Goal: Task Accomplishment & Management: Manage account settings

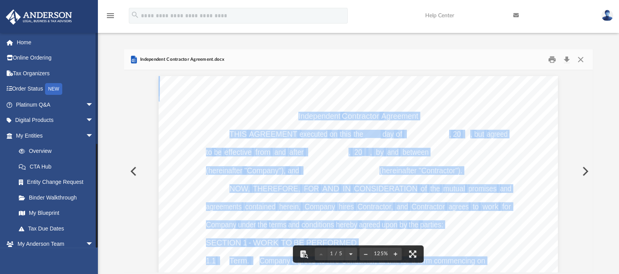
scroll to position [170, 462]
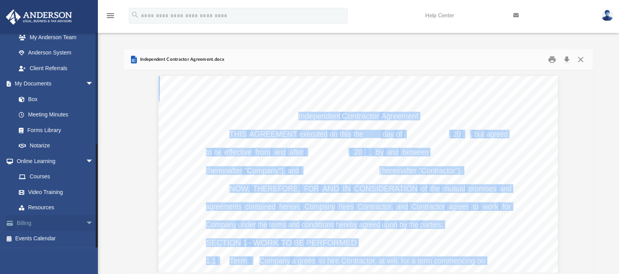
click at [86, 224] on span "arrow_drop_down" at bounding box center [94, 223] width 16 height 16
click at [86, 158] on span "arrow_drop_down" at bounding box center [94, 161] width 16 height 16
click at [38, 99] on link "Box" at bounding box center [58, 99] width 94 height 16
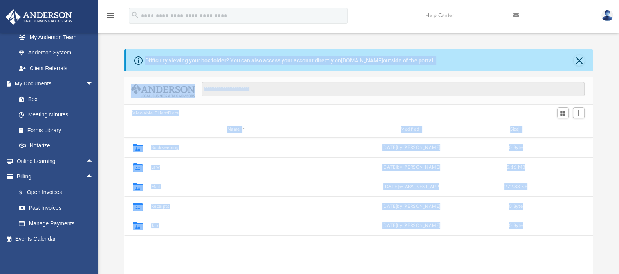
scroll to position [170, 462]
click at [266, 114] on div "Viewable-ClientDocs" at bounding box center [358, 113] width 469 height 17
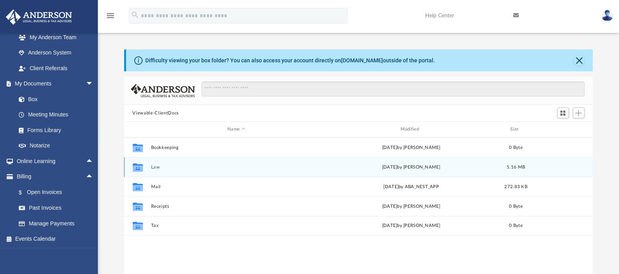
click at [157, 170] on div "Collaborated Folder Law [DATE] by [PERSON_NAME] 5.16 MB" at bounding box center [358, 167] width 469 height 20
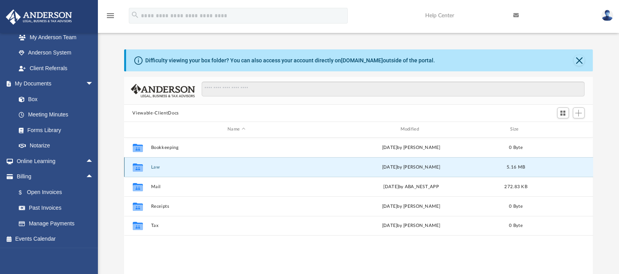
click at [159, 167] on button "Law" at bounding box center [236, 166] width 171 height 5
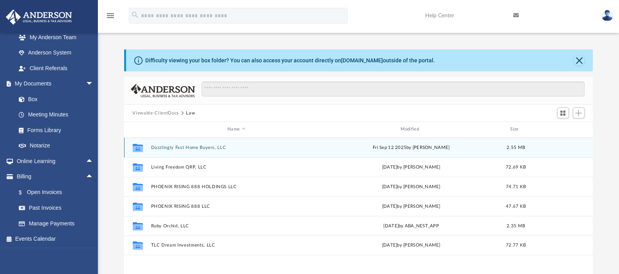
click at [186, 144] on div "Collaborated Folder Dazzlingly Fast Home Buyers, LLC [DATE] by [PERSON_NAME] 2.…" at bounding box center [358, 147] width 469 height 20
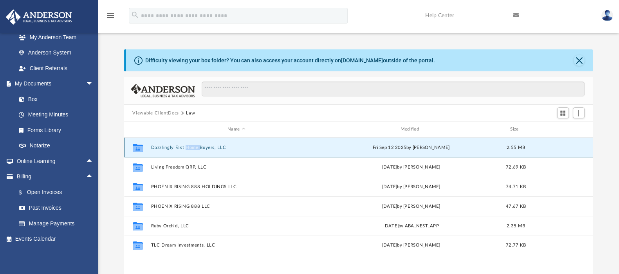
click at [186, 144] on div "Collaborated Folder Dazzlingly Fast Home Buyers, LLC [DATE] by [PERSON_NAME] 2.…" at bounding box center [358, 147] width 469 height 20
click at [182, 145] on button "Dazzlingly Fast Home Buyers, LLC" at bounding box center [236, 147] width 171 height 5
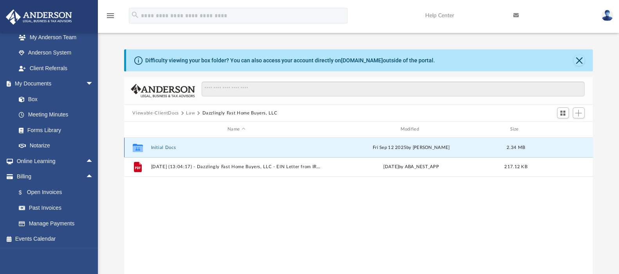
click at [159, 147] on button "Initial Docs" at bounding box center [236, 147] width 171 height 5
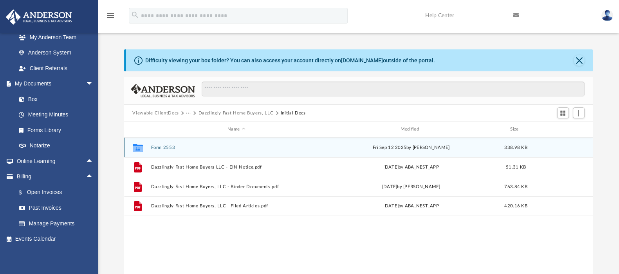
click at [164, 148] on button "Form 2553" at bounding box center [236, 147] width 171 height 5
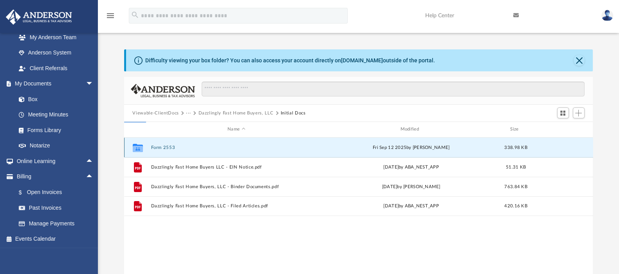
click at [164, 148] on button "Form 2553" at bounding box center [236, 147] width 171 height 5
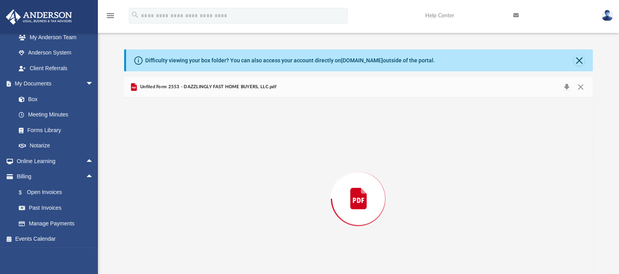
scroll to position [25, 0]
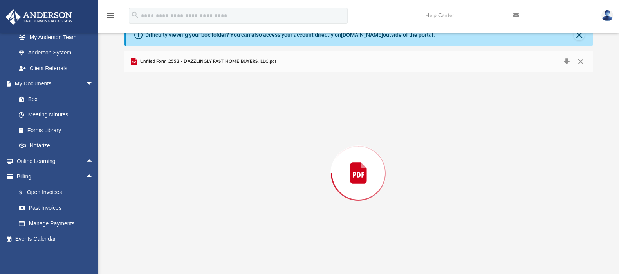
click at [164, 148] on div "Preview" at bounding box center [358, 173] width 469 height 202
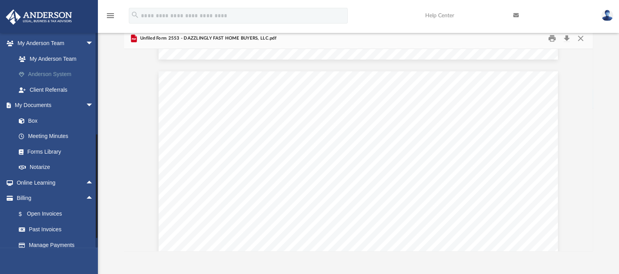
scroll to position [222, 0]
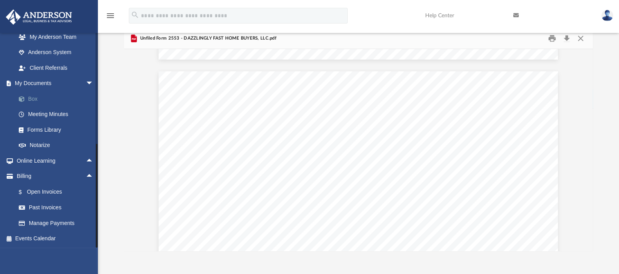
click at [35, 101] on link "Box" at bounding box center [58, 99] width 94 height 16
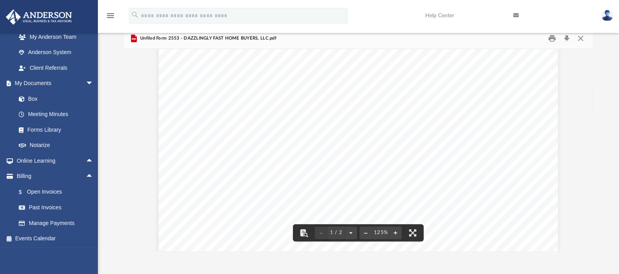
scroll to position [0, 0]
click at [582, 41] on button "Close" at bounding box center [581, 39] width 14 height 12
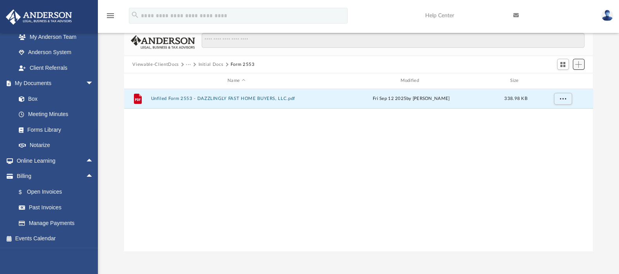
click at [580, 62] on span "Add" at bounding box center [578, 64] width 7 height 7
click at [563, 81] on li "Upload" at bounding box center [567, 80] width 25 height 8
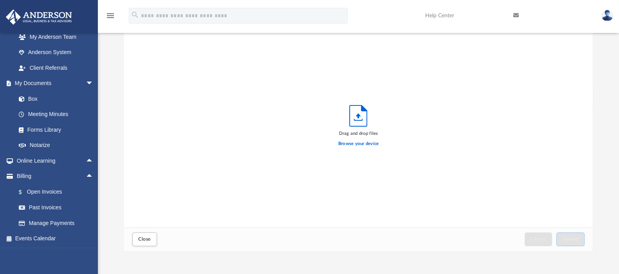
scroll to position [191, 462]
click at [365, 142] on label "Browse your device" at bounding box center [358, 143] width 41 height 7
click at [0, 0] on input "Browse your device" at bounding box center [0, 0] width 0 height 0
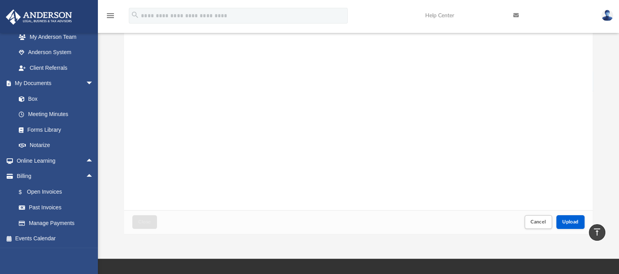
scroll to position [43, 0]
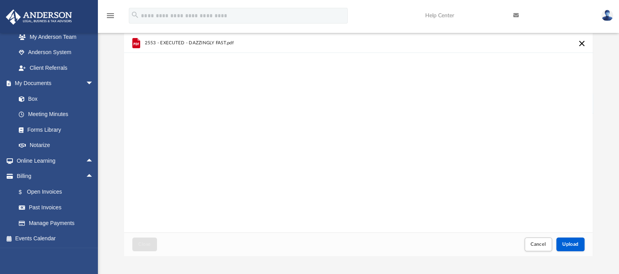
click at [174, 42] on span "2553 - EXECUTED - DAZZINGLY FAST.pdf" at bounding box center [188, 42] width 89 height 5
click at [228, 43] on span "2553 - EXECUTED - DAZZINGLY FAST.pdf" at bounding box center [188, 42] width 89 height 5
click at [135, 44] on icon "grid" at bounding box center [136, 43] width 8 height 10
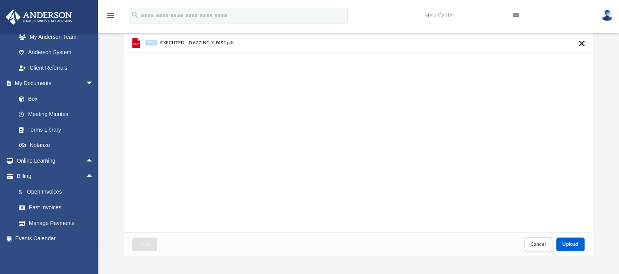
click at [135, 44] on icon "grid" at bounding box center [136, 43] width 8 height 10
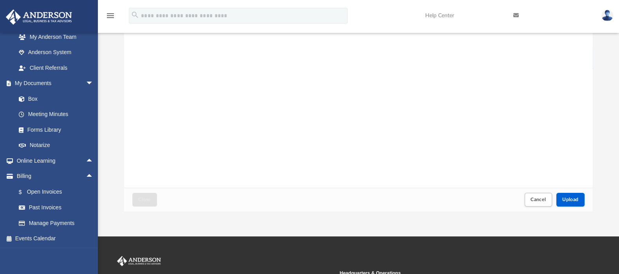
scroll to position [94, 0]
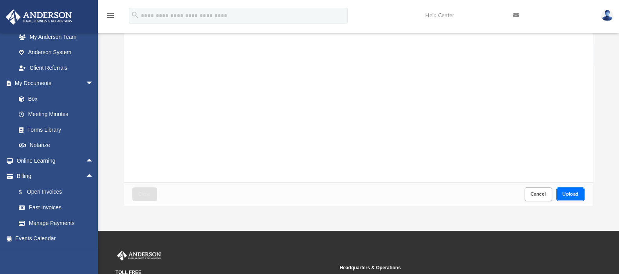
click at [572, 193] on span "Upload" at bounding box center [570, 193] width 16 height 5
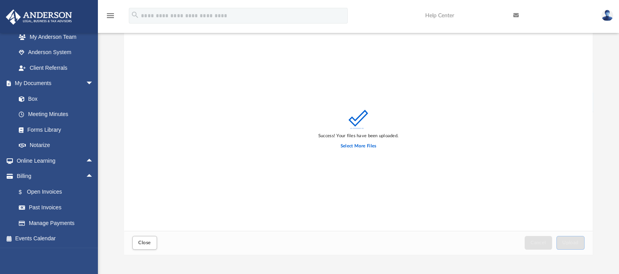
scroll to position [0, 0]
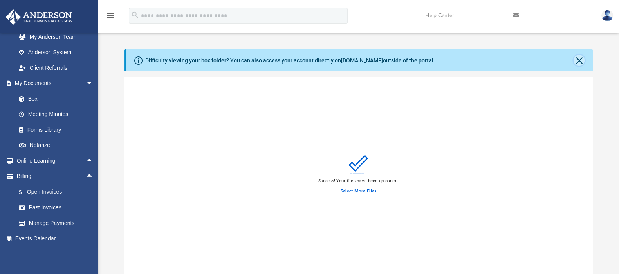
click at [576, 61] on button "Close" at bounding box center [579, 60] width 11 height 11
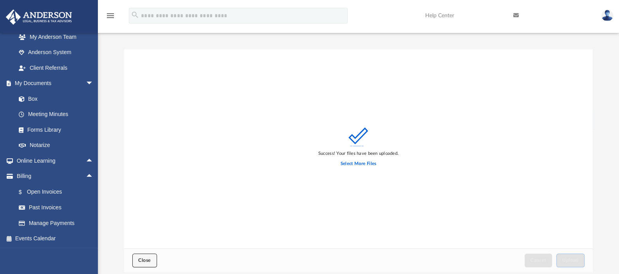
click at [146, 258] on span "Close" at bounding box center [144, 260] width 13 height 5
